Goal: Task Accomplishment & Management: Manage account settings

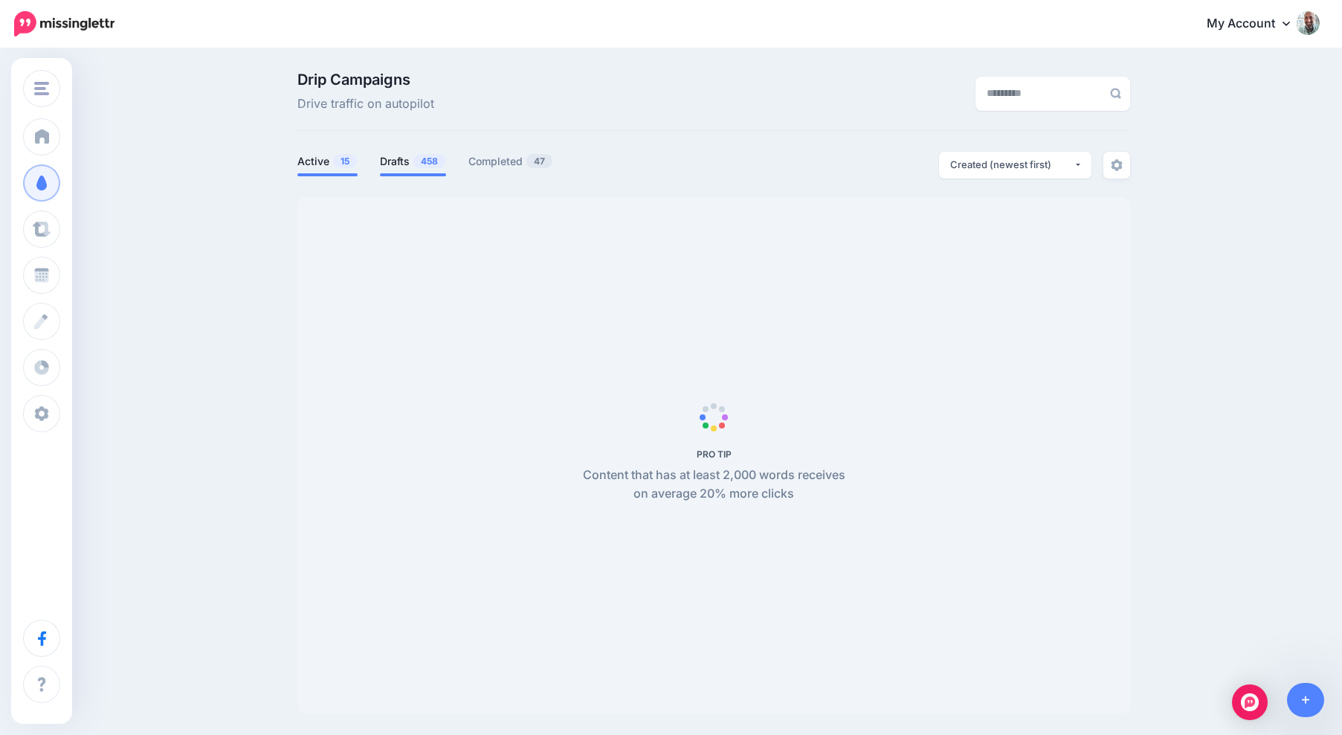
click at [416, 166] on span "458" at bounding box center [430, 161] width 32 height 14
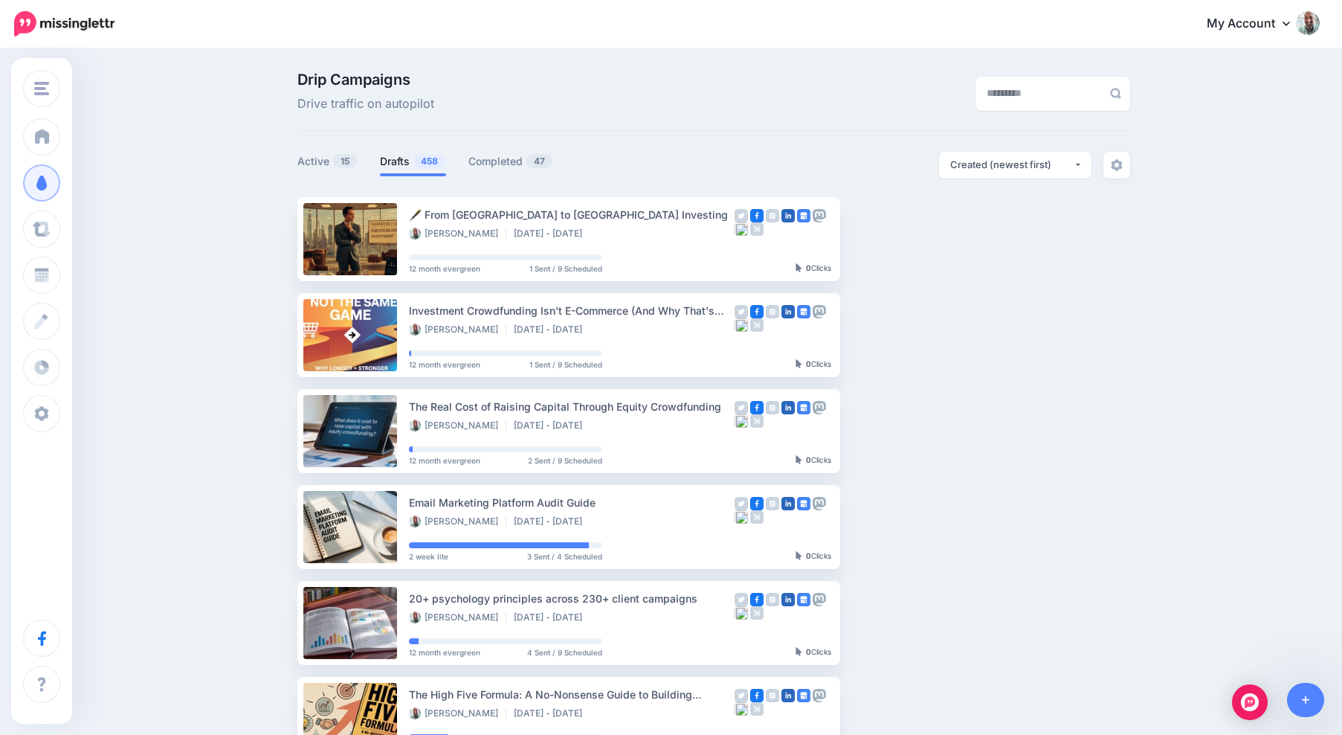
click at [416, 166] on span "458" at bounding box center [430, 161] width 32 height 14
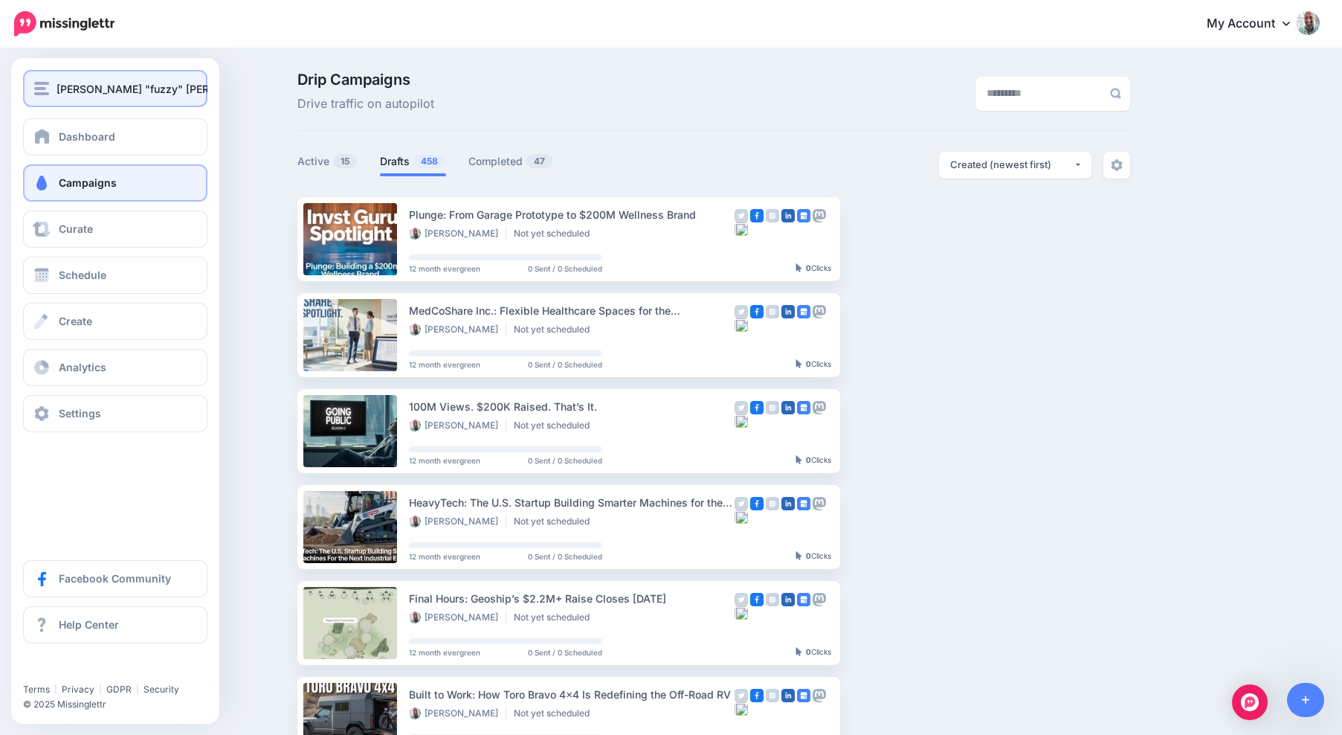
click at [43, 93] on img "button" at bounding box center [41, 88] width 15 height 13
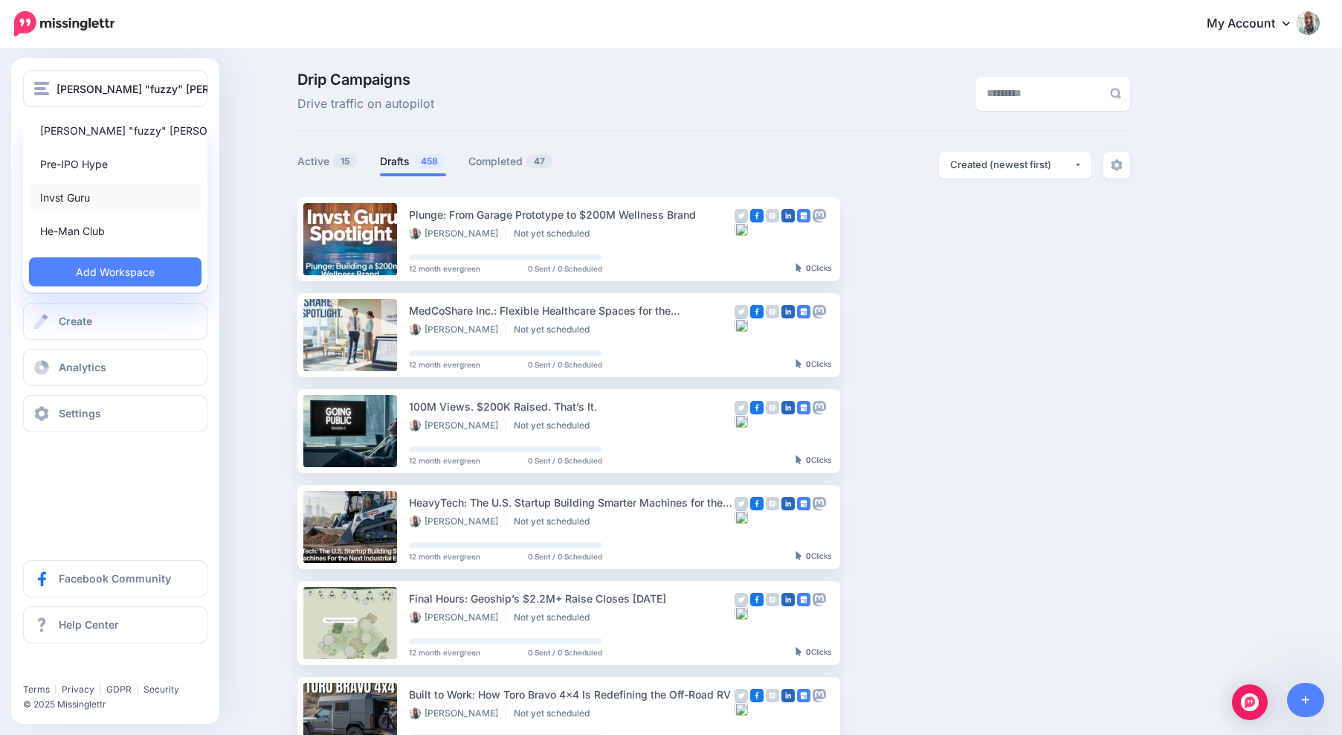
click at [75, 188] on link "Invst Guru" at bounding box center [115, 197] width 173 height 29
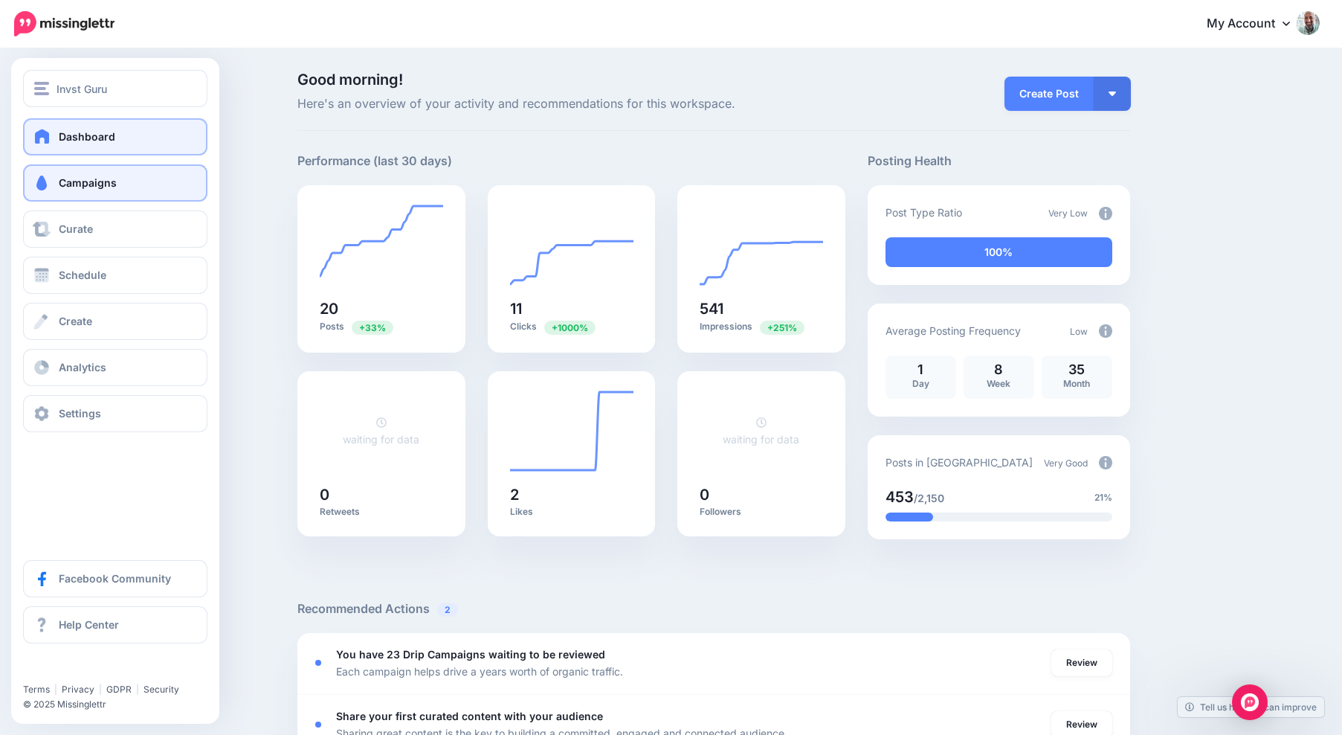
click at [54, 188] on link "Campaigns" at bounding box center [115, 182] width 184 height 37
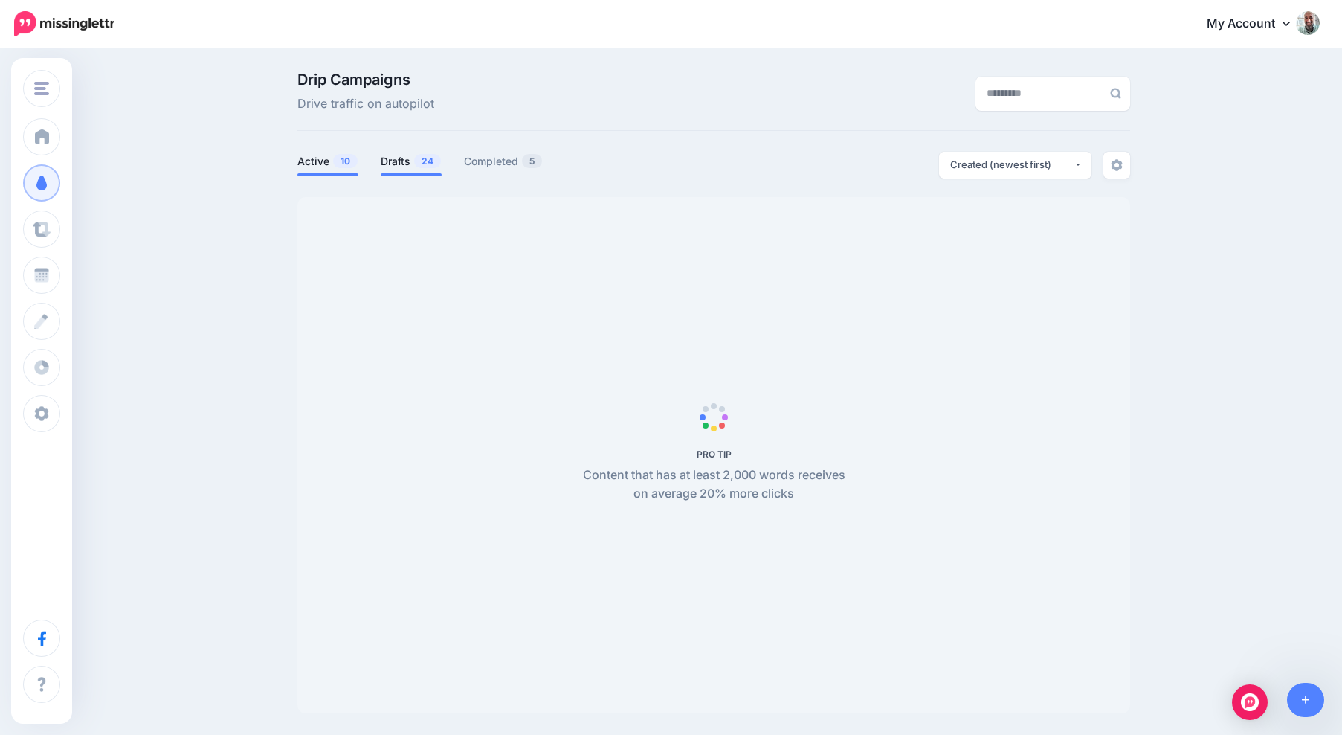
click at [381, 162] on link "Drafts 24" at bounding box center [411, 161] width 61 height 18
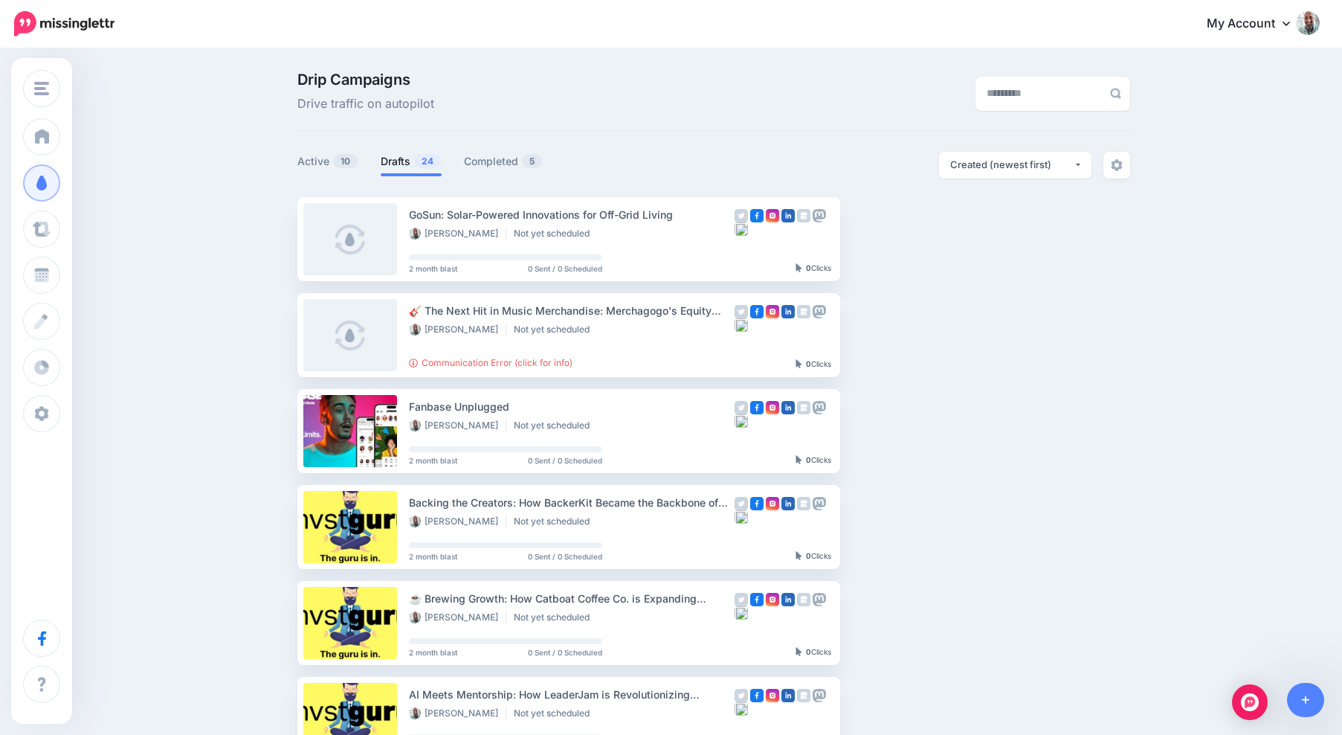
click at [391, 162] on link "Drafts 24" at bounding box center [411, 161] width 61 height 18
click at [328, 158] on link "Active 10" at bounding box center [327, 161] width 61 height 18
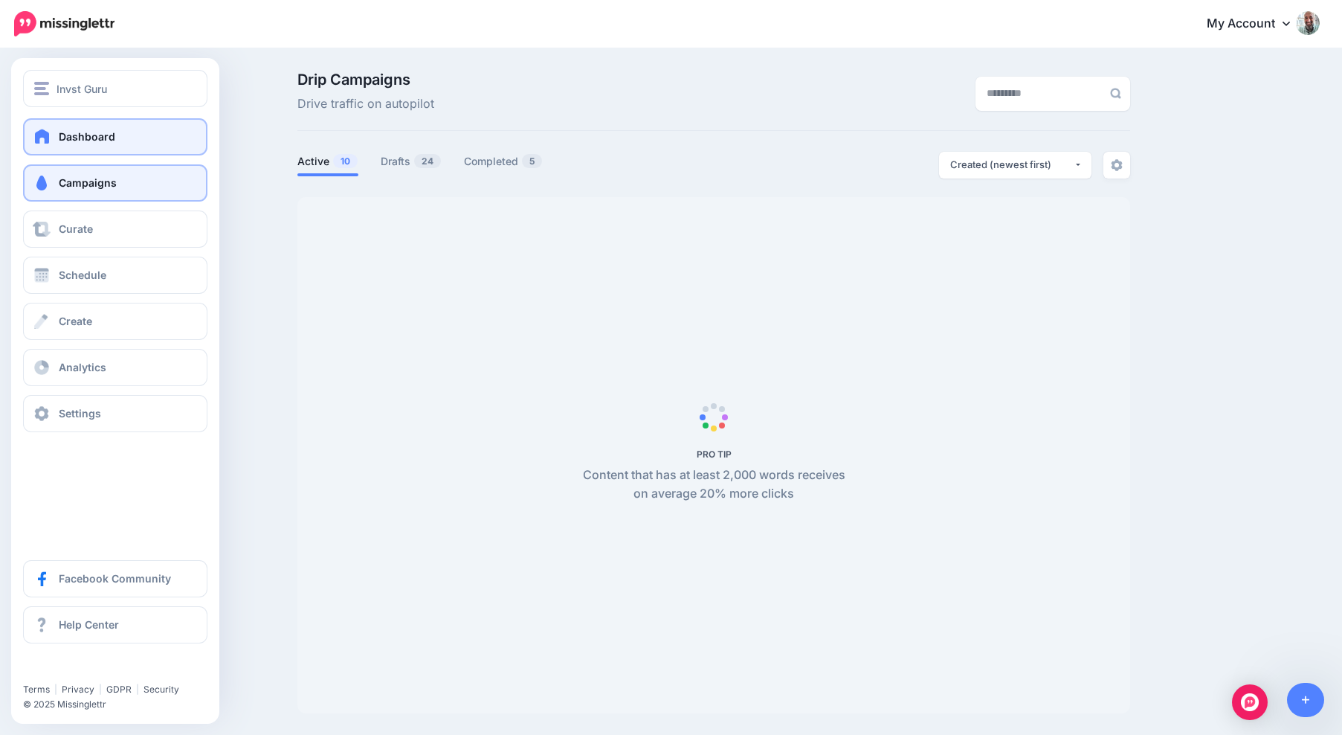
click at [39, 125] on link "Dashboard" at bounding box center [115, 136] width 184 height 37
